Goal: Information Seeking & Learning: Learn about a topic

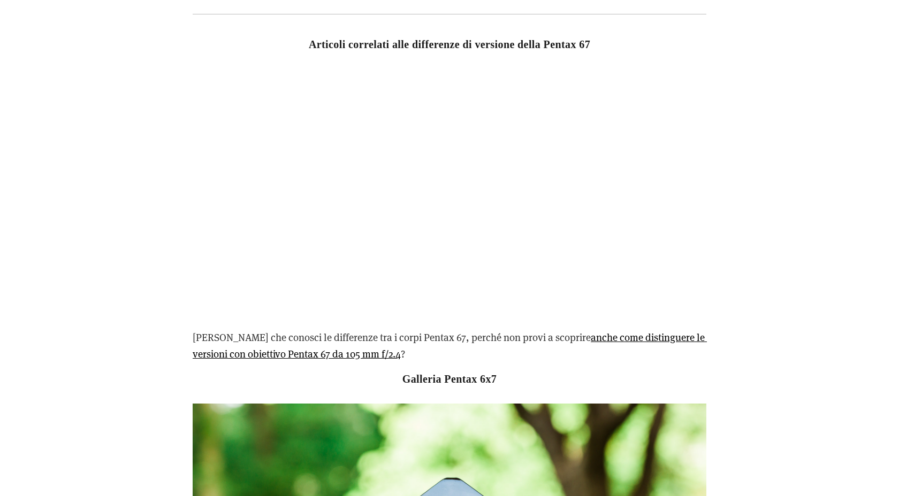
scroll to position [5439, 0]
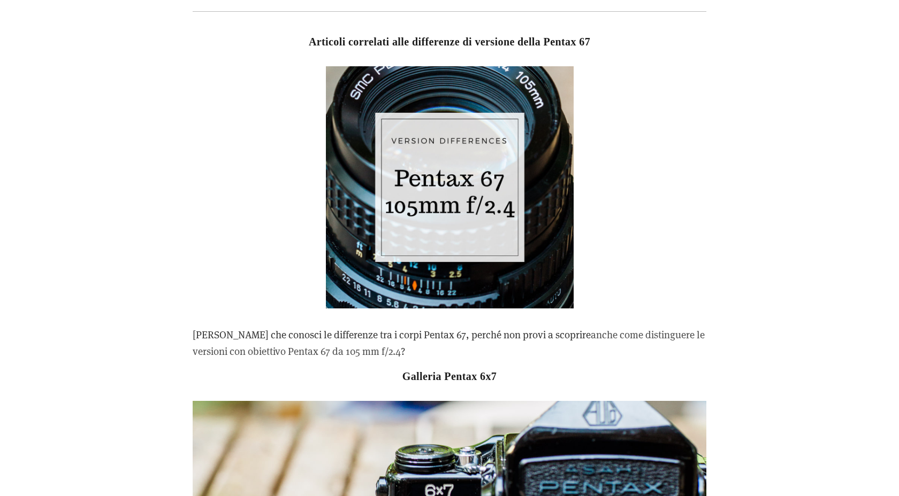
click at [259, 335] on font "anche come distinguere le versioni con obiettivo Pentax 67 da 105 mm f/2.4" at bounding box center [450, 342] width 514 height 29
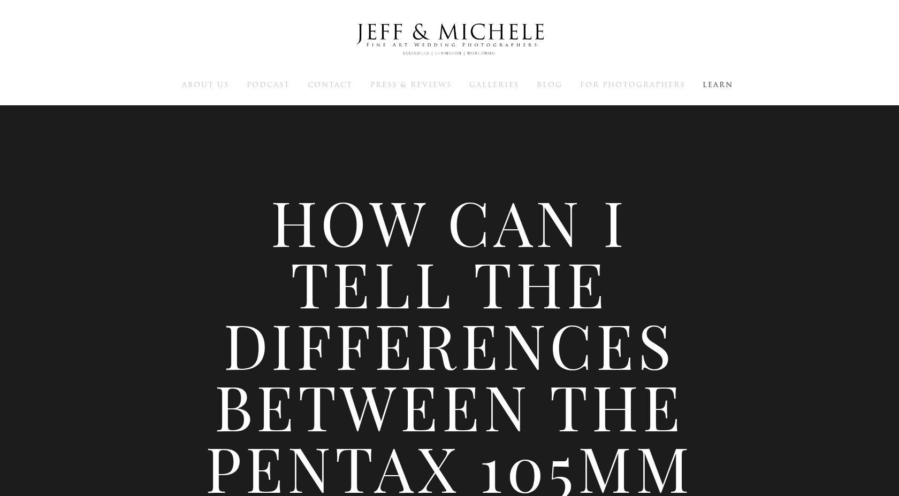
drag, startPoint x: 284, startPoint y: 232, endPoint x: 387, endPoint y: 416, distance: 210.3
click at [387, 416] on h1 "How Can I Tell the Differences Between the Pentax 105mm f/2.4 Lens Versions?" at bounding box center [450, 406] width 514 height 431
click at [407, 285] on h1 "How Can I Tell the Differences Between the Pentax 105mm f/2.4 Lens Versions?" at bounding box center [450, 406] width 514 height 431
drag, startPoint x: 267, startPoint y: 228, endPoint x: 710, endPoint y: 404, distance: 476.1
click at [710, 404] on div "How Can I Tell the Differences Between the Pentax 105mm f/2.4 Lens Versions? [D…" at bounding box center [449, 372] width 899 height 745
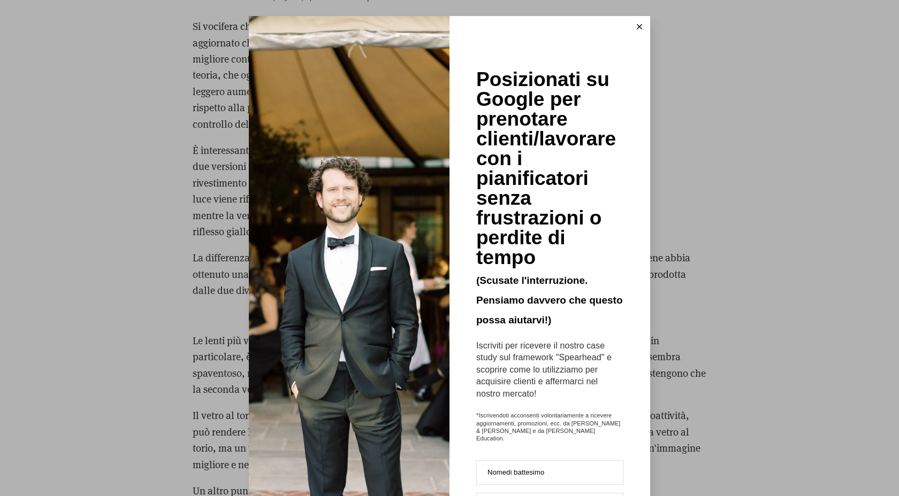
scroll to position [2254, 0]
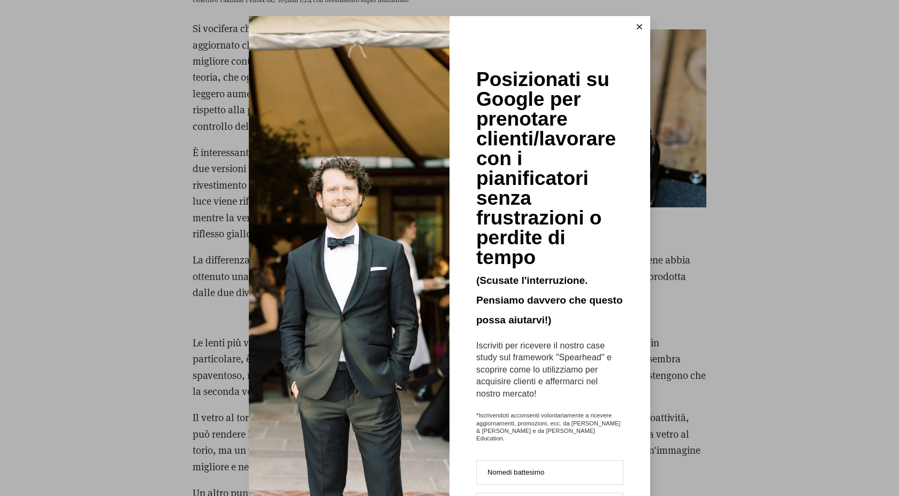
click at [637, 25] on icon at bounding box center [639, 26] width 5 height 5
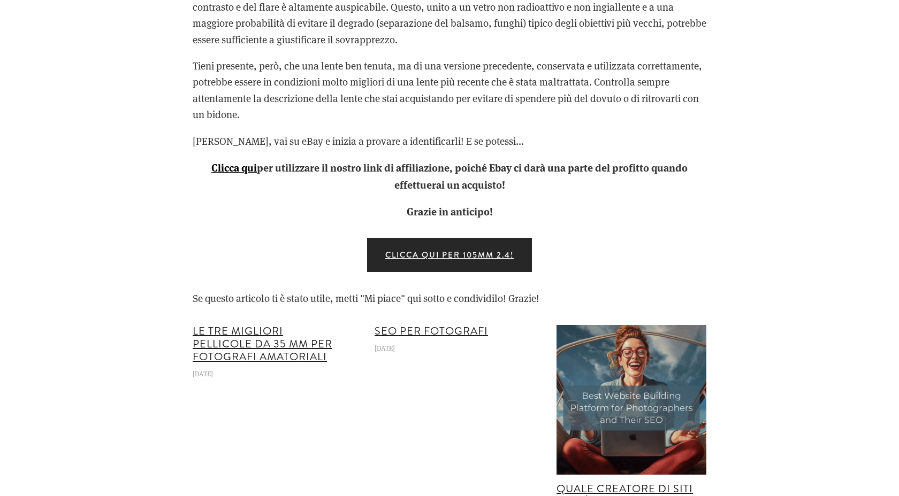
scroll to position [3384, 0]
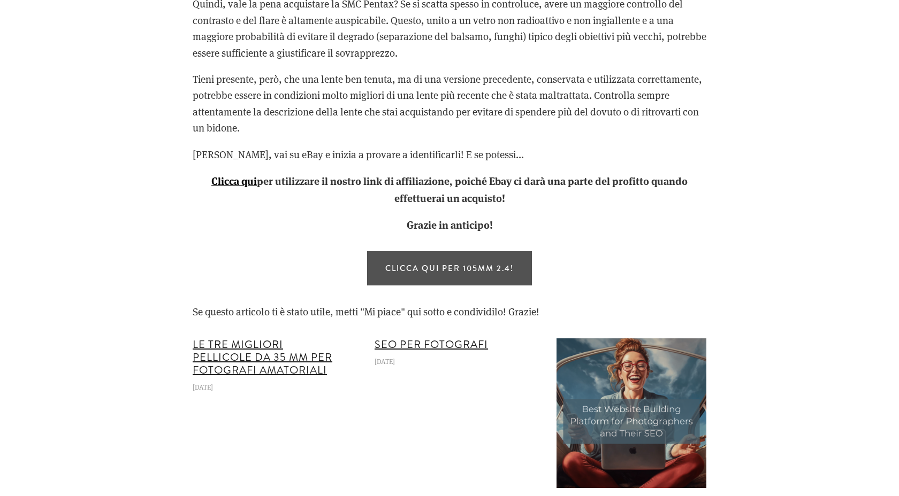
click at [411, 274] on font "Clicca qui per 105mm 2.4!" at bounding box center [449, 269] width 128 height 12
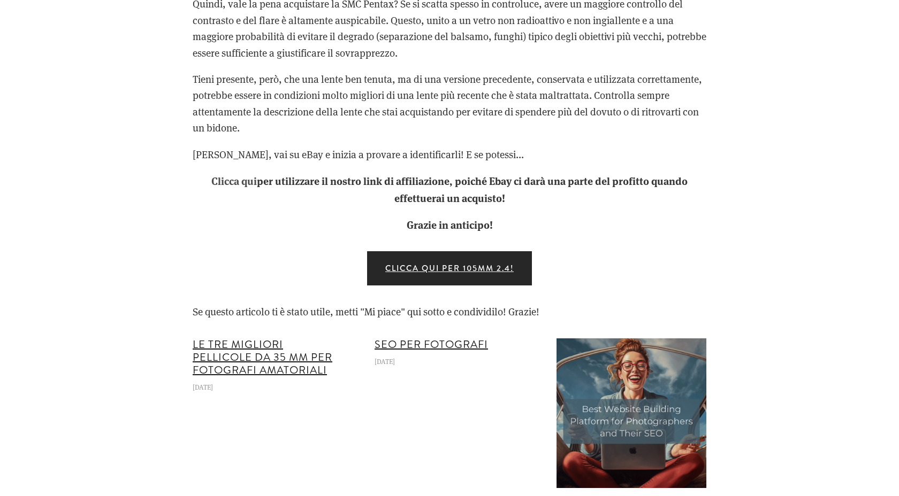
click at [242, 188] on font "Clicca qui" at bounding box center [233, 180] width 45 height 14
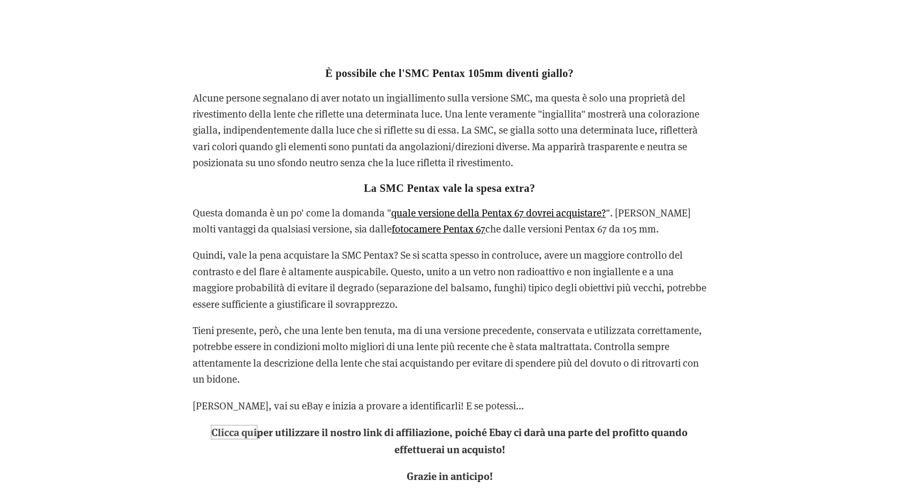
scroll to position [3132, 0]
drag, startPoint x: 406, startPoint y: 88, endPoint x: 499, endPoint y: 88, distance: 92.5
click at [499, 80] on font "È possibile che l'SMC Pentax 105mm diventi giallo?" at bounding box center [449, 74] width 248 height 12
copy font "SMC Pentax 105mm"
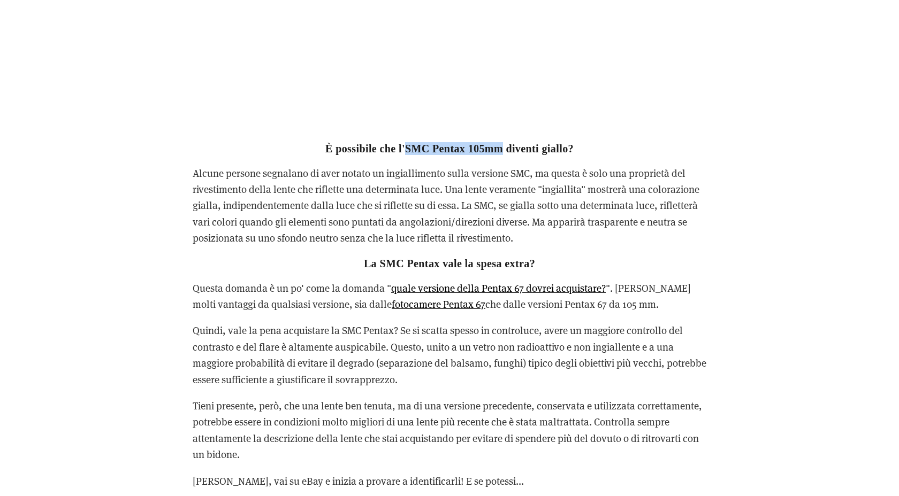
scroll to position [3059, 0]
